Goal: Transaction & Acquisition: Book appointment/travel/reservation

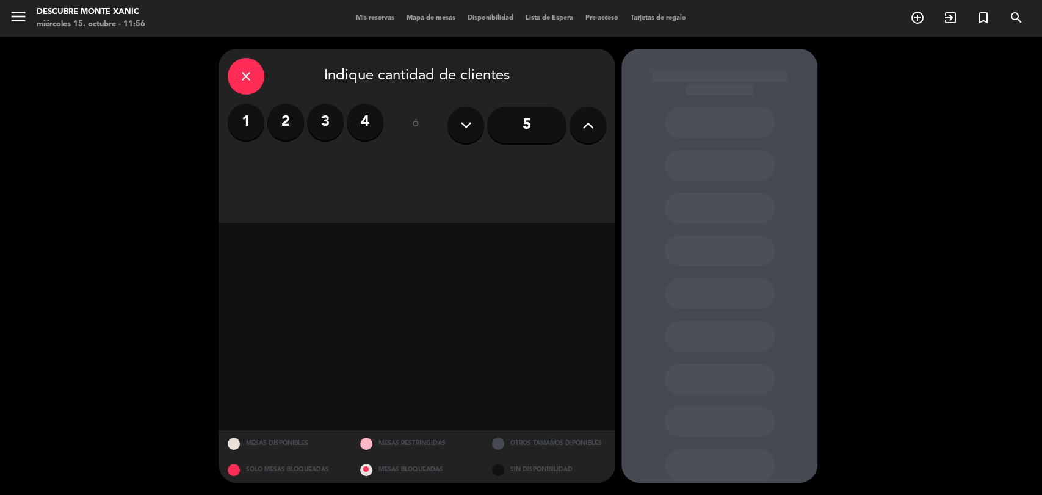
click at [395, 15] on span "Mis reservas" at bounding box center [375, 18] width 51 height 7
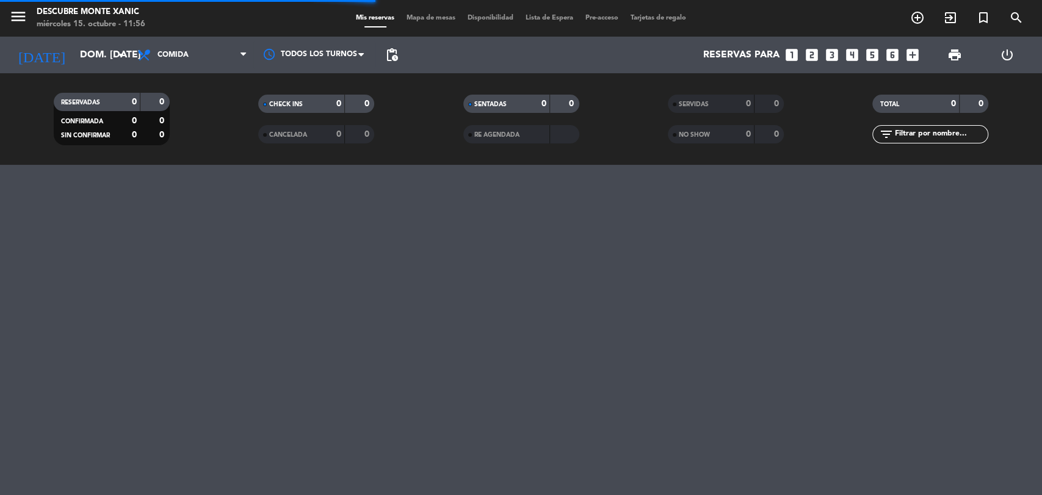
click at [77, 38] on div "[DATE] dom. [DATE] arrow_drop_down" at bounding box center [70, 55] width 122 height 37
click at [99, 63] on input "dom. [DATE]" at bounding box center [138, 55] width 129 height 24
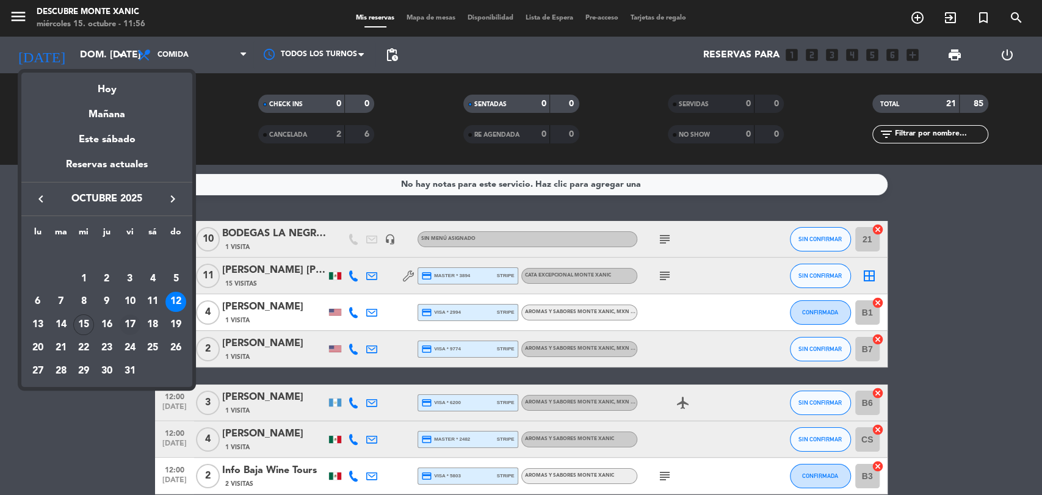
click at [124, 325] on div "17" at bounding box center [130, 324] width 21 height 21
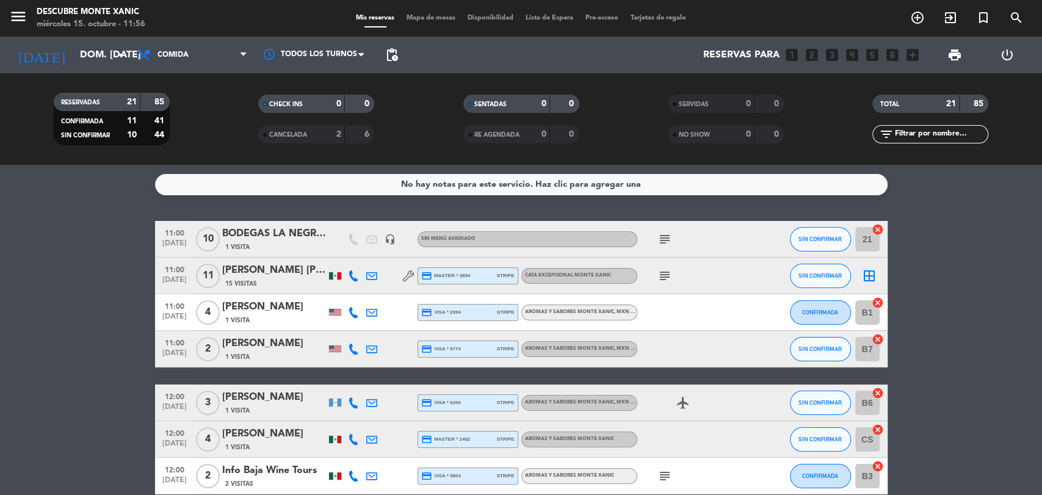
type input "vie. [DATE]"
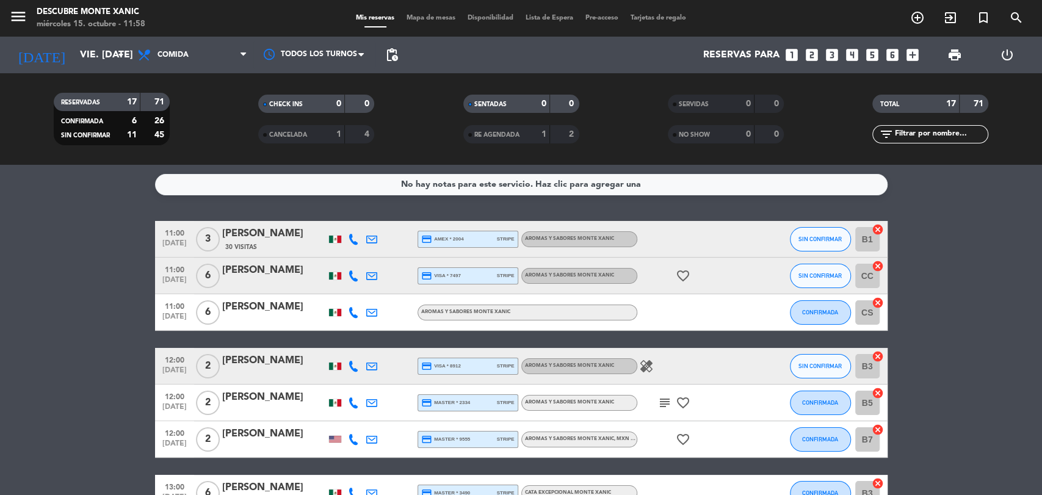
click at [854, 50] on icon "looks_4" at bounding box center [852, 55] width 16 height 16
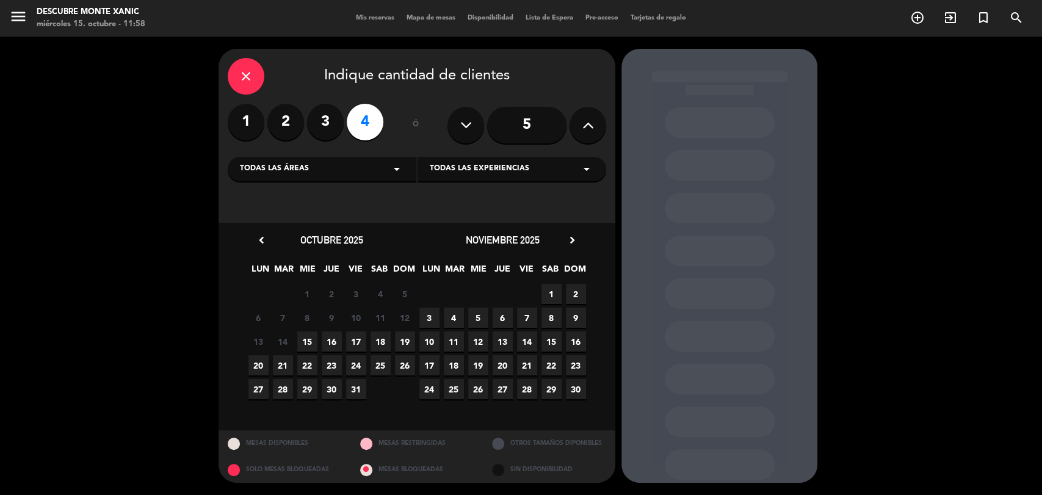
click at [358, 342] on span "17" at bounding box center [356, 341] width 20 height 20
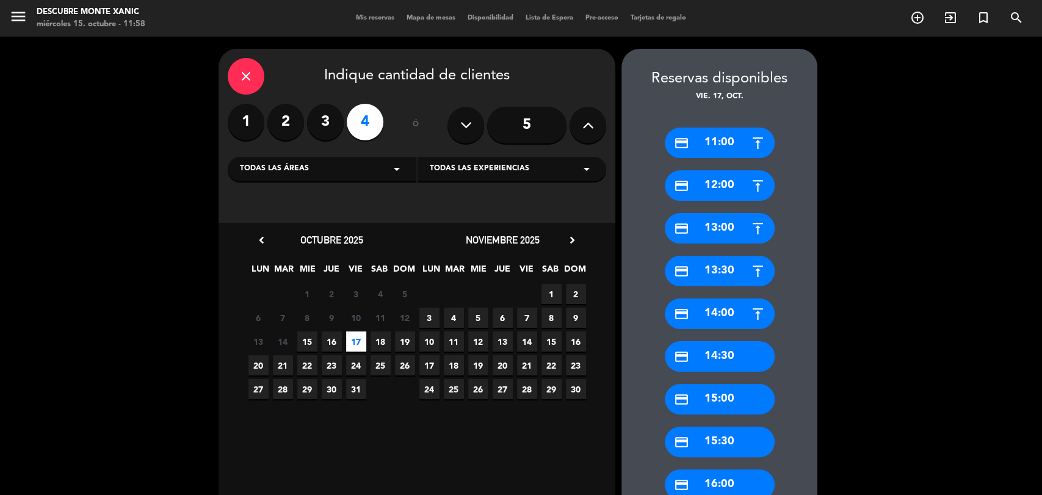
drag, startPoint x: 722, startPoint y: 151, endPoint x: 705, endPoint y: 156, distance: 18.4
click at [722, 150] on div "credit_card 11:00" at bounding box center [719, 143] width 110 height 31
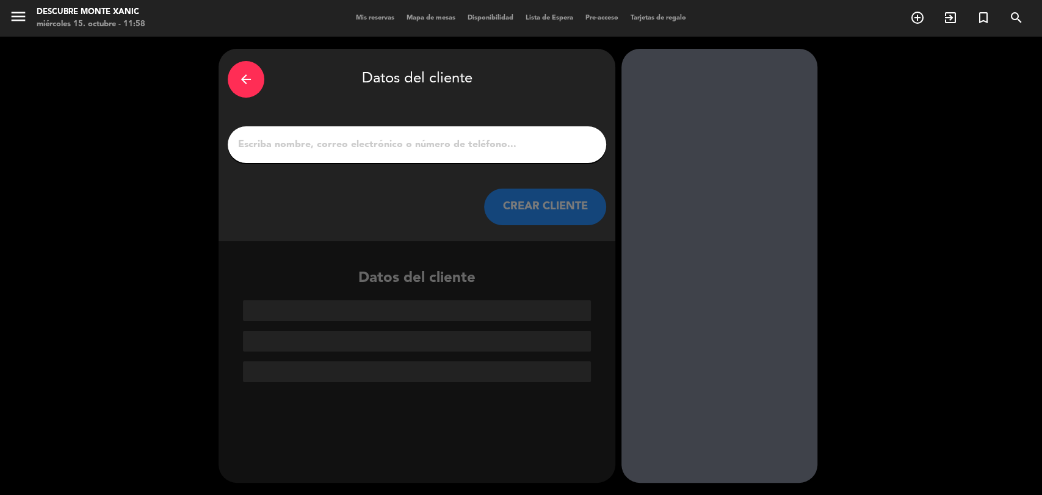
click at [297, 145] on input "1" at bounding box center [417, 144] width 360 height 17
paste input "[PERSON_NAME]"
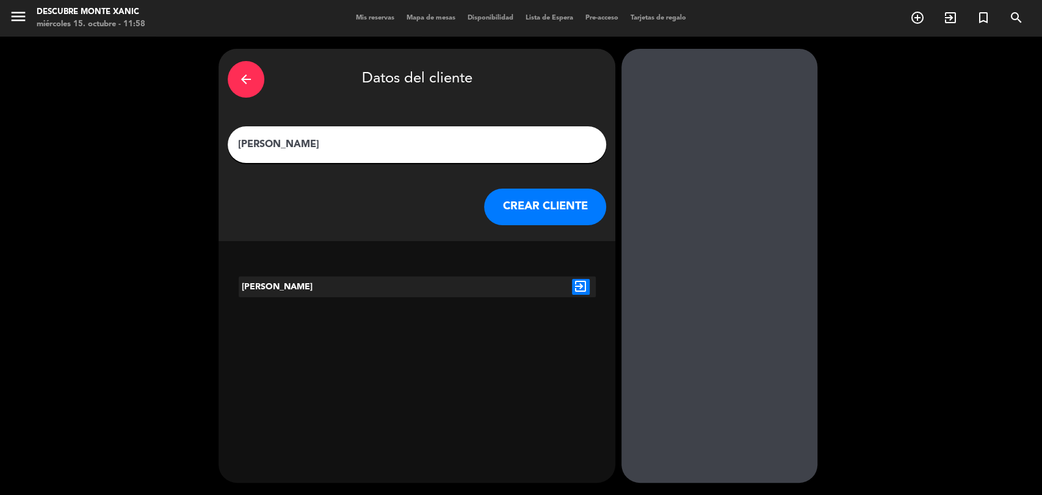
type input "[PERSON_NAME]"
click at [577, 284] on icon "exit_to_app" at bounding box center [581, 287] width 18 height 16
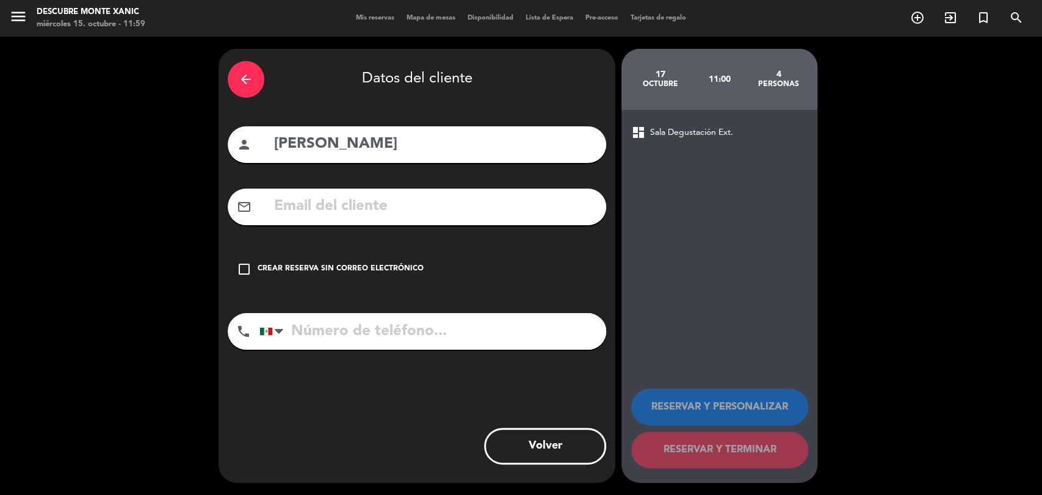
click at [266, 260] on div "check_box_outline_blank Crear reserva sin correo electrónico" at bounding box center [417, 269] width 378 height 37
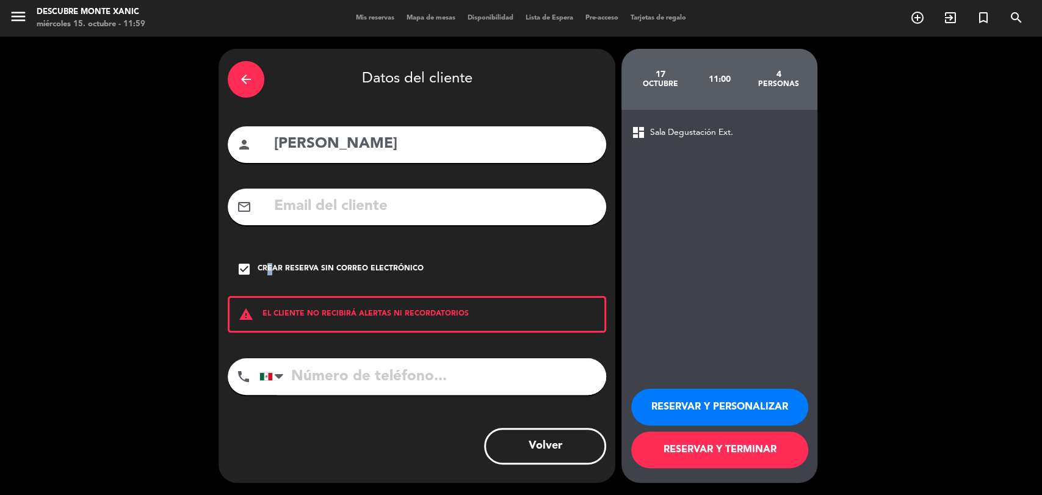
click at [661, 400] on button "RESERVAR Y PERSONALIZAR" at bounding box center [719, 407] width 177 height 37
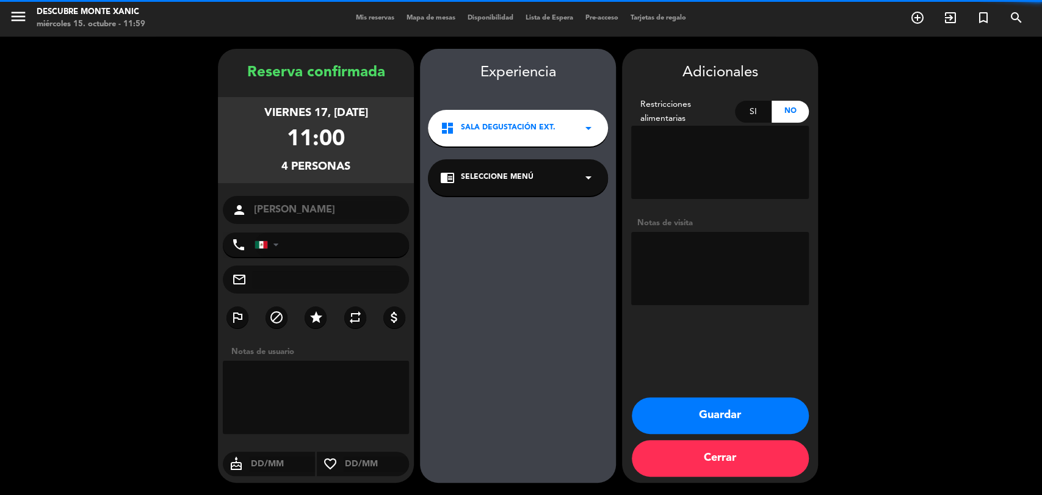
click at [691, 266] on textarea at bounding box center [720, 268] width 178 height 73
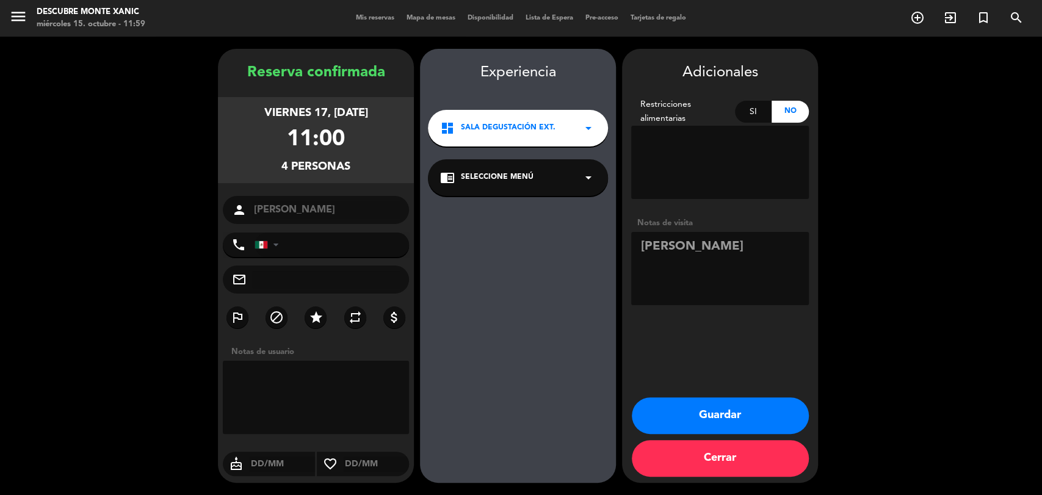
type textarea "[PERSON_NAME]"
click at [734, 425] on button "Guardar" at bounding box center [719, 415] width 177 height 37
